Goal: Information Seeking & Learning: Learn about a topic

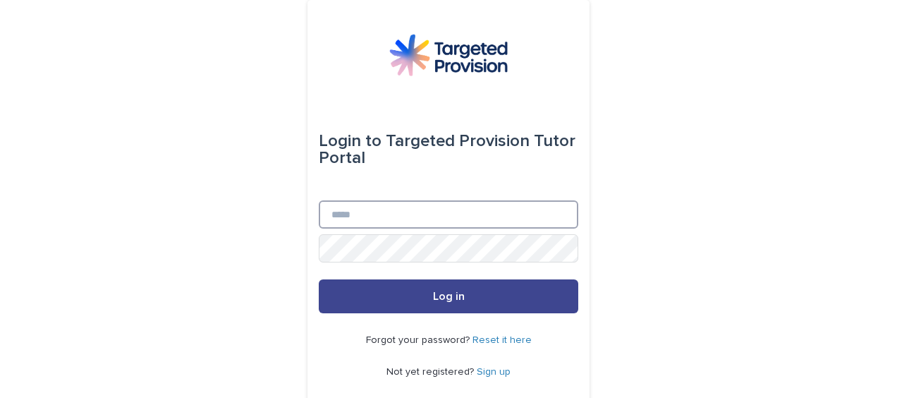
type input "**********"
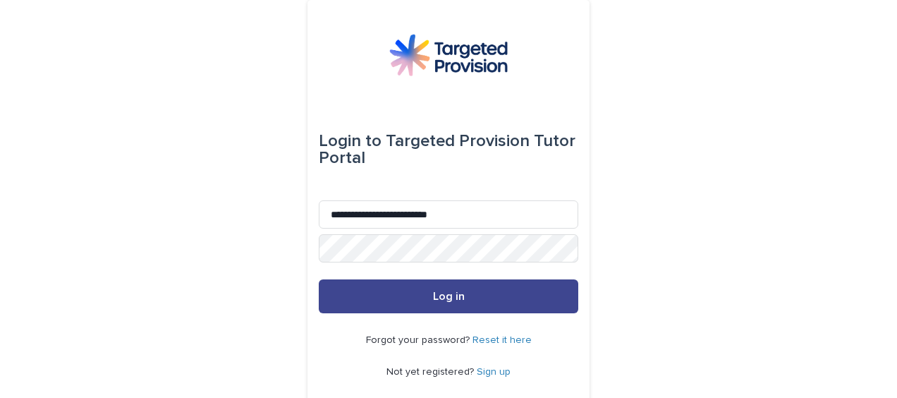
click at [433, 288] on button "Log in" at bounding box center [448, 296] width 259 height 34
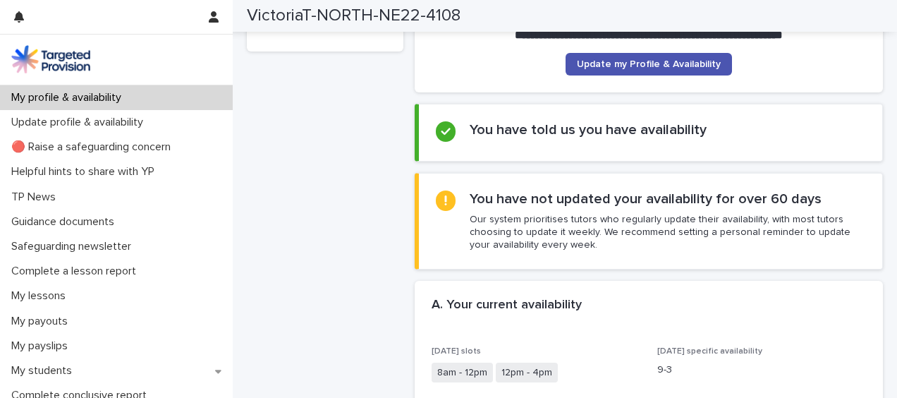
scroll to position [206, 0]
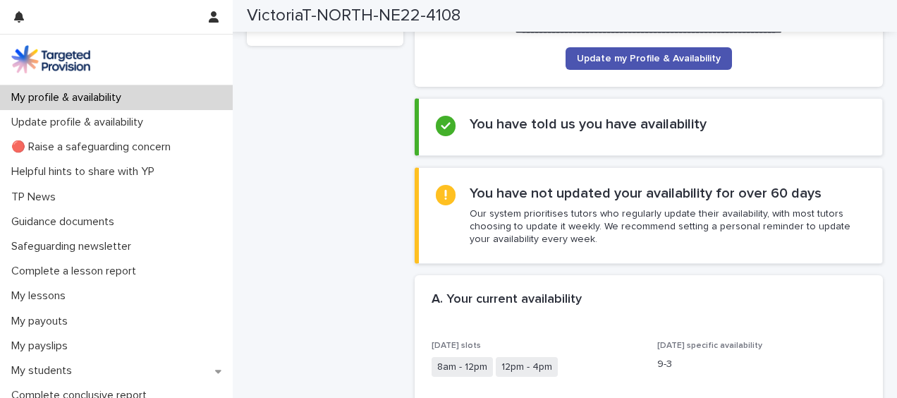
click at [568, 221] on p "Our system prioritises tutors who regularly update their availability, with mos…" at bounding box center [667, 226] width 395 height 39
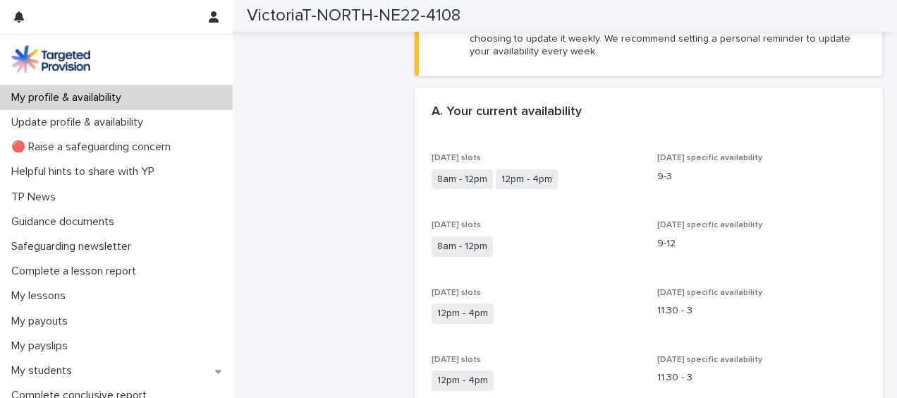
scroll to position [0, 0]
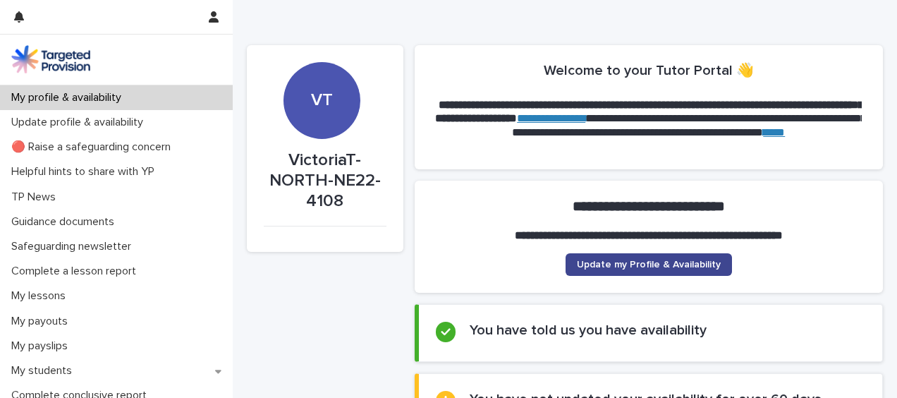
click at [592, 255] on link "Update my Profile & Availability" at bounding box center [648, 264] width 166 height 23
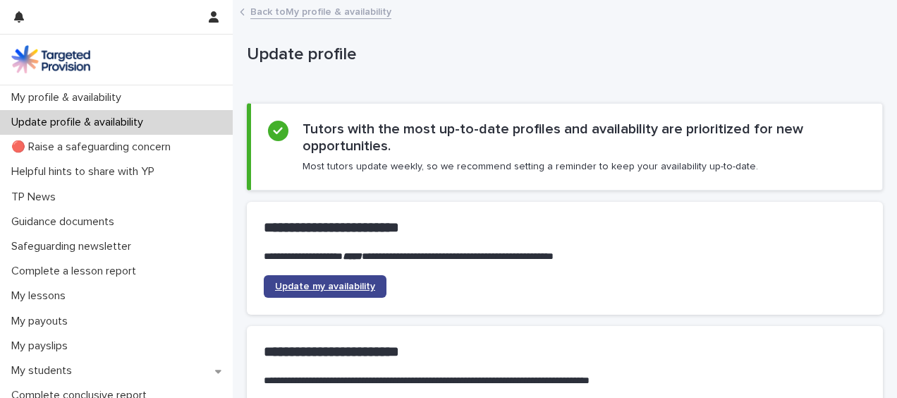
click at [331, 275] on link "Update my availability" at bounding box center [325, 286] width 123 height 23
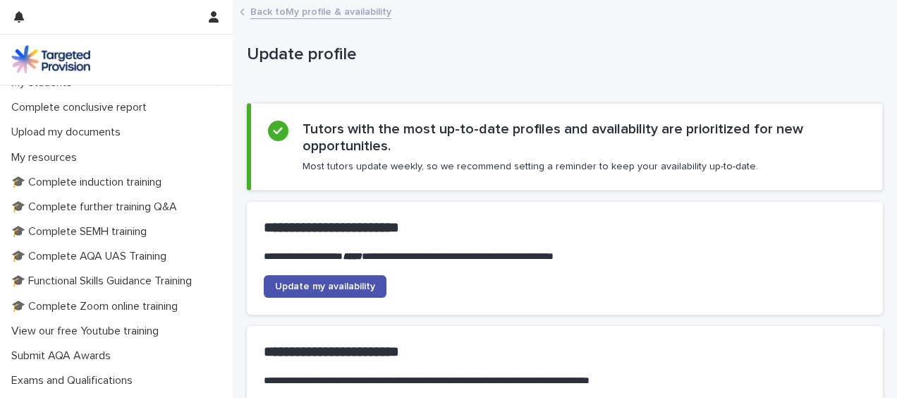
scroll to position [289, 0]
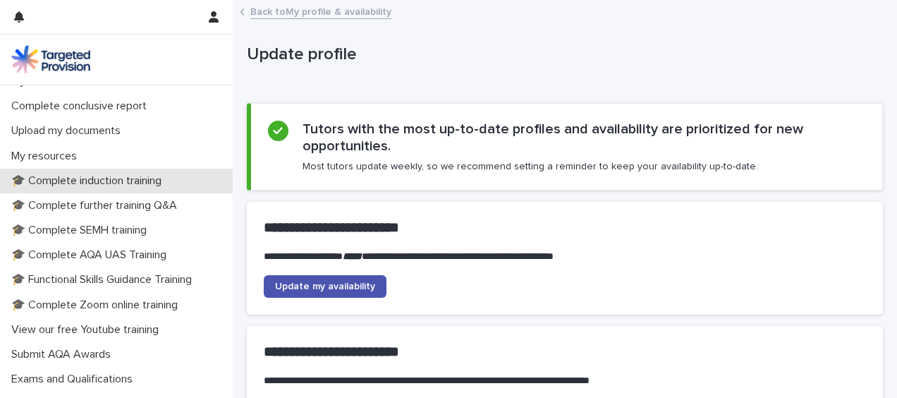
click at [34, 187] on p "🎓 Complete induction training" at bounding box center [89, 180] width 167 height 13
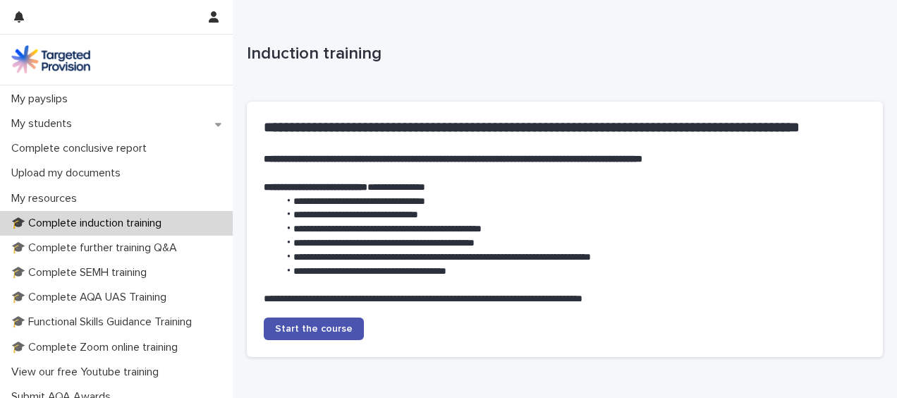
scroll to position [248, 0]
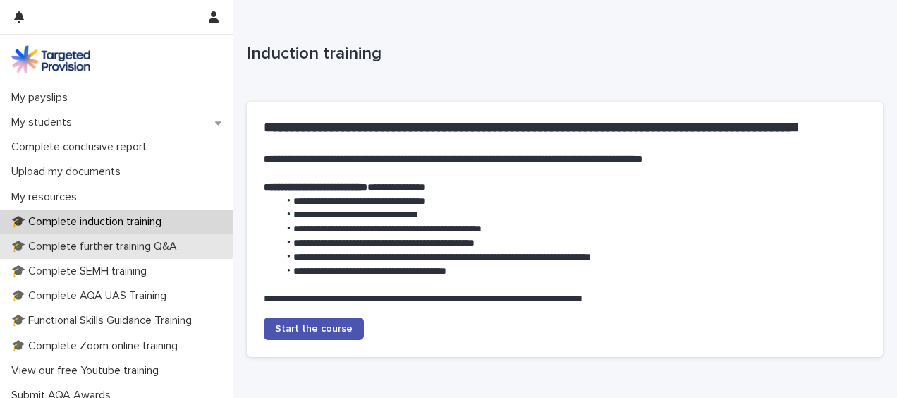
click at [44, 254] on div "🎓 Complete further training Q&A" at bounding box center [116, 246] width 233 height 25
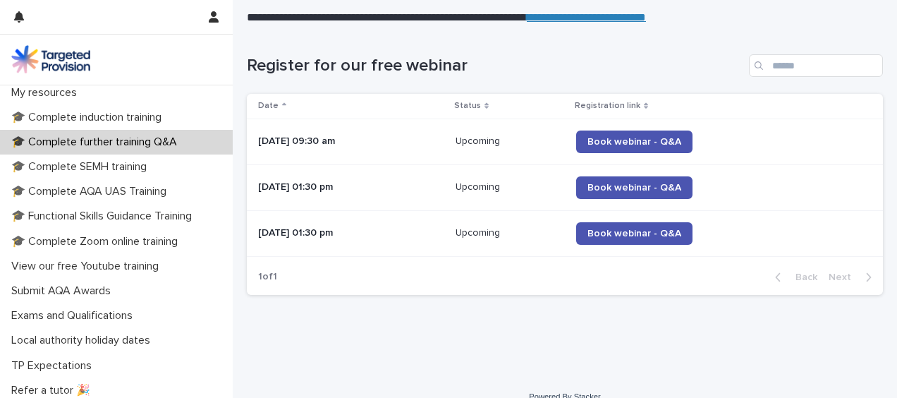
scroll to position [364, 0]
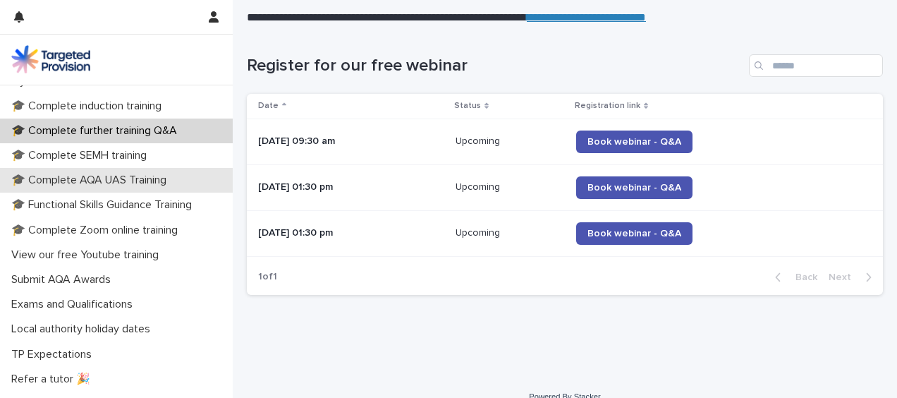
click at [32, 190] on div "🎓 Complete AQA UAS Training" at bounding box center [116, 180] width 233 height 25
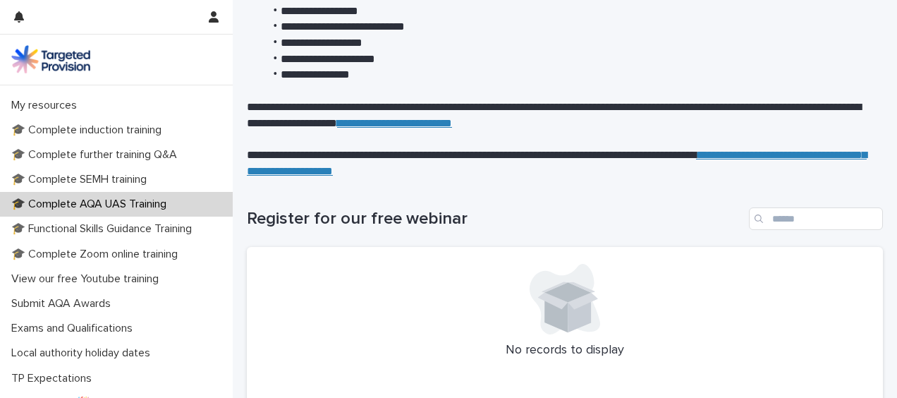
scroll to position [341, 0]
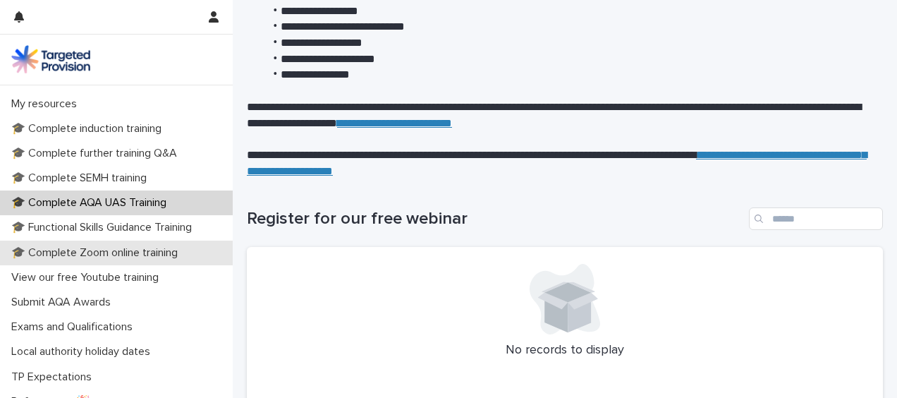
click at [42, 258] on p "🎓 Complete Zoom online training" at bounding box center [97, 252] width 183 height 13
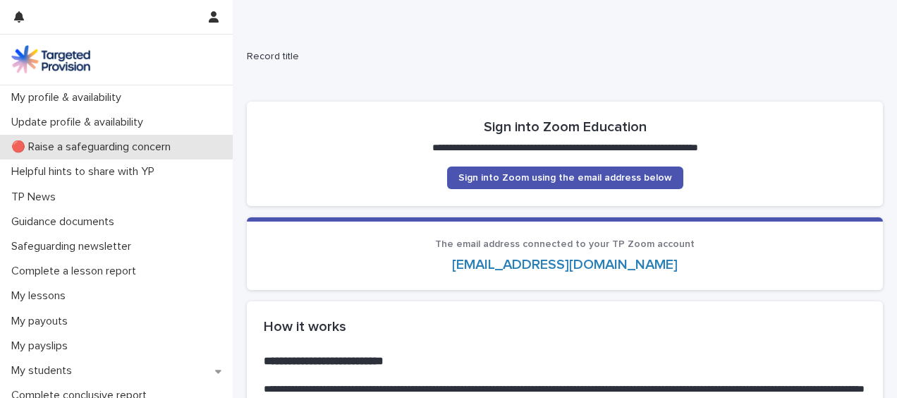
click at [50, 152] on p "🔴 Raise a safeguarding concern" at bounding box center [94, 146] width 176 height 13
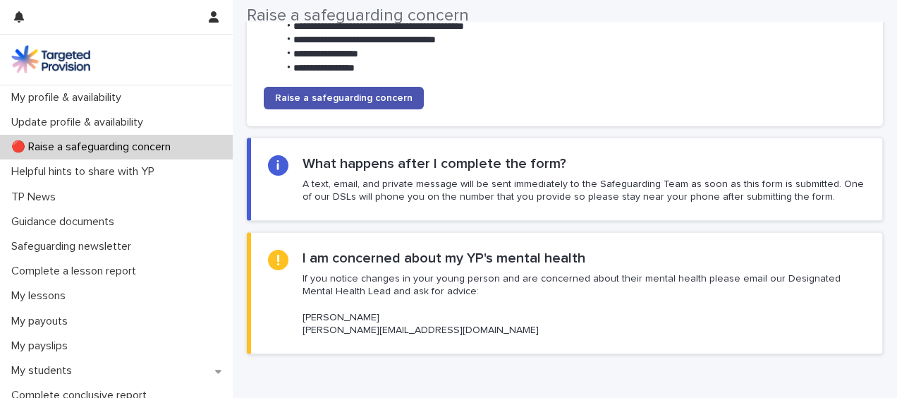
scroll to position [290, 0]
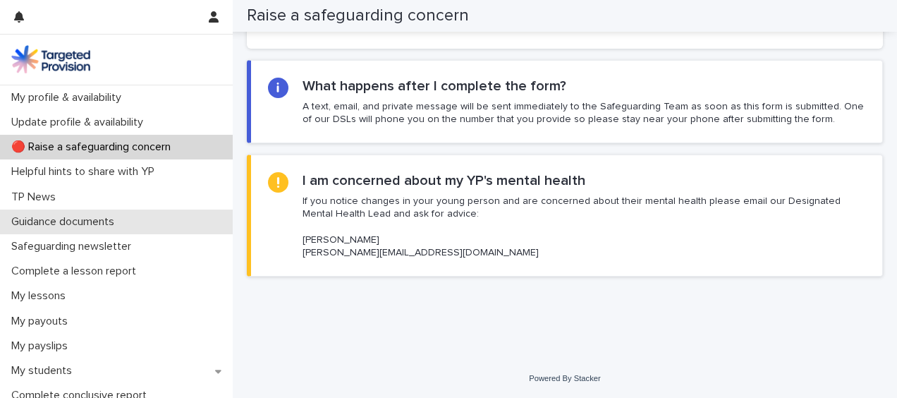
click at [27, 226] on p "Guidance documents" at bounding box center [66, 221] width 120 height 13
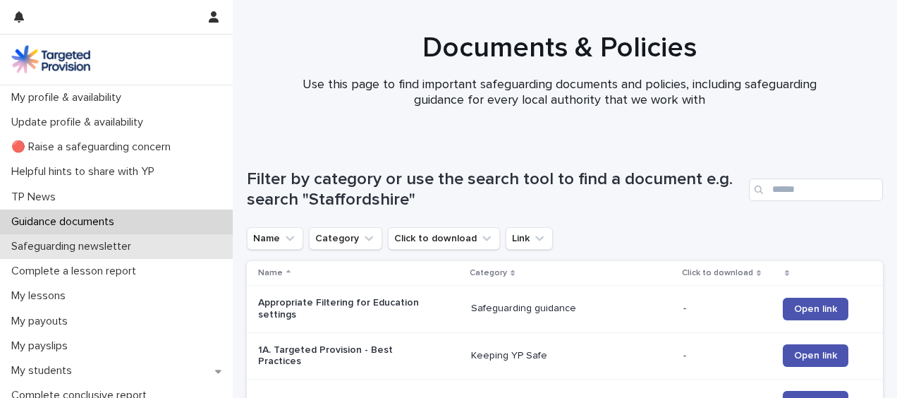
click at [30, 252] on p "Safeguarding newsletter" at bounding box center [74, 246] width 137 height 13
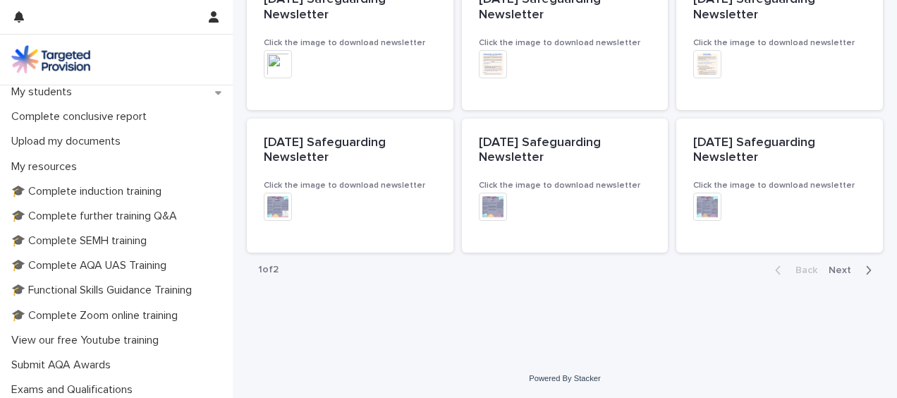
scroll to position [288, 0]
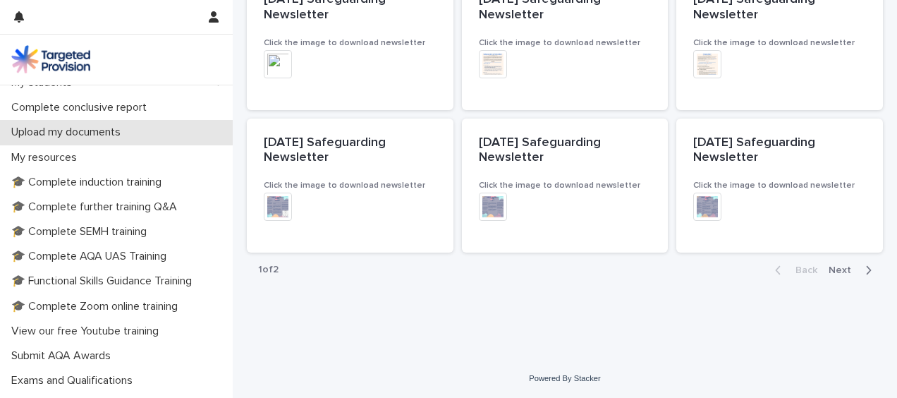
click at [40, 141] on div "Upload my documents" at bounding box center [116, 132] width 233 height 25
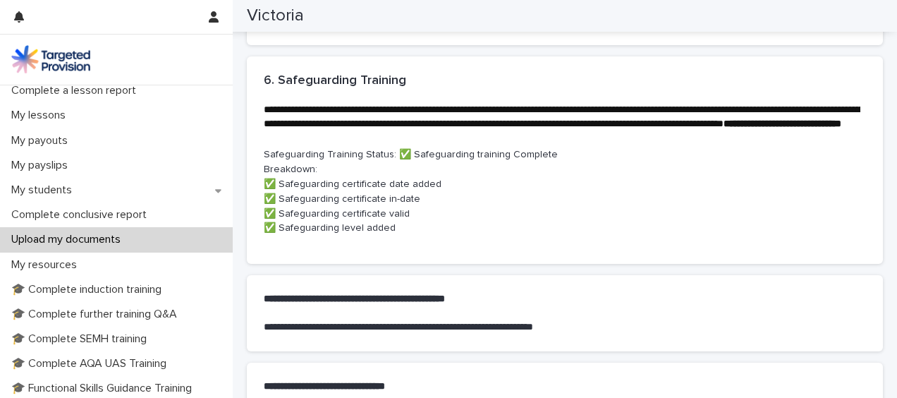
scroll to position [797, 0]
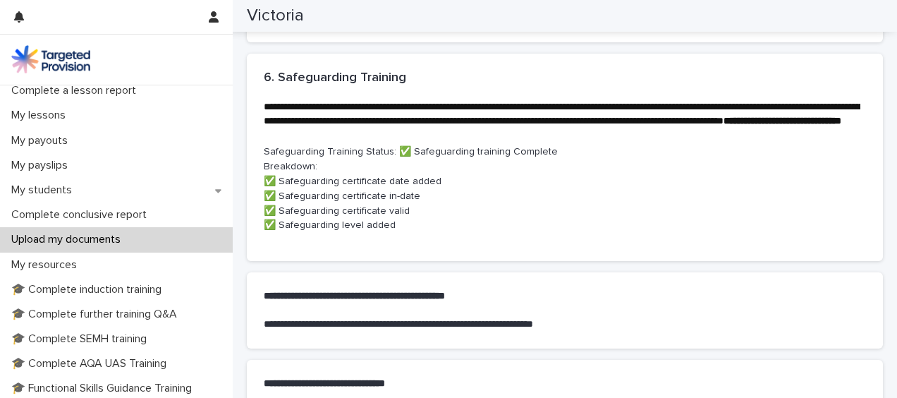
click at [723, 125] on strong "**********" at bounding box center [782, 121] width 118 height 10
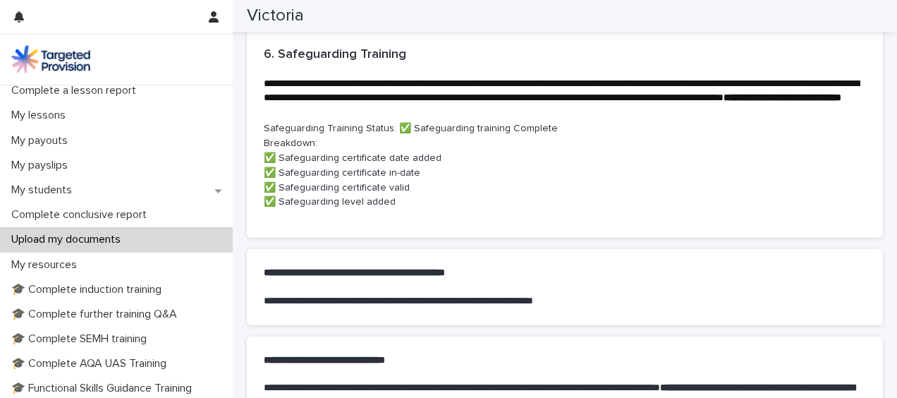
scroll to position [823, 0]
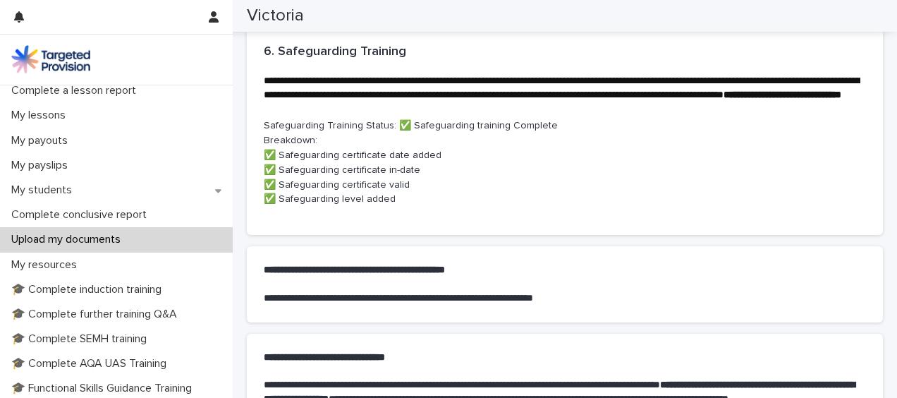
click at [281, 277] on p "**********" at bounding box center [565, 270] width 602 height 14
click at [286, 291] on p at bounding box center [565, 284] width 602 height 14
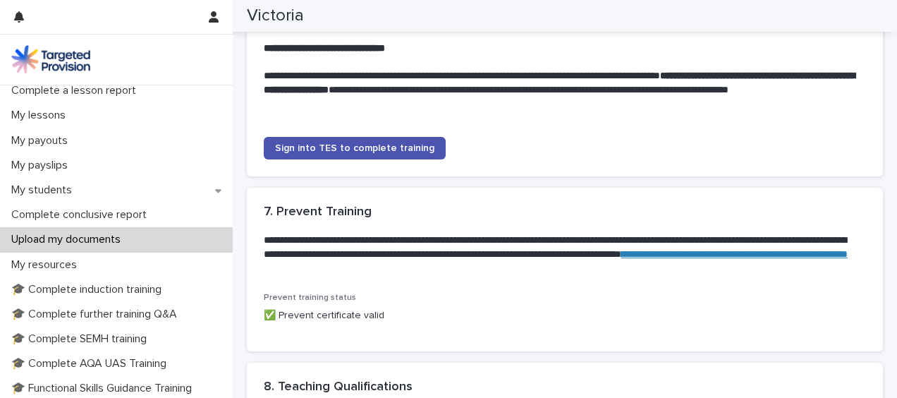
scroll to position [1136, 0]
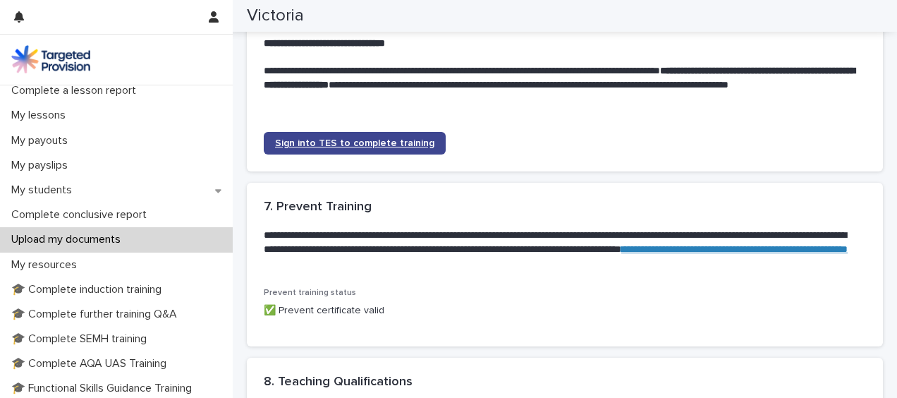
click at [305, 148] on span "Sign into TES to complete training" at bounding box center [354, 143] width 159 height 10
